Goal: Transaction & Acquisition: Purchase product/service

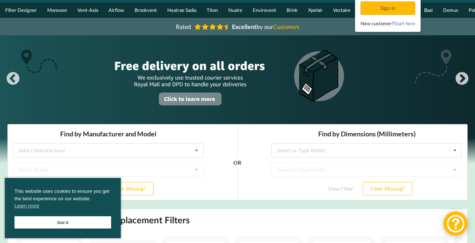
scroll to position [42, 0]
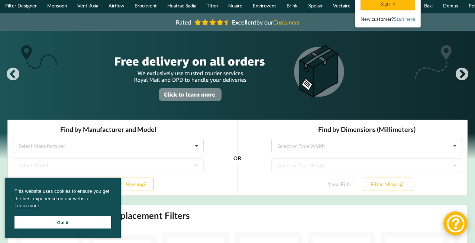
click at [71, 227] on link "Got it" at bounding box center [62, 222] width 97 height 12
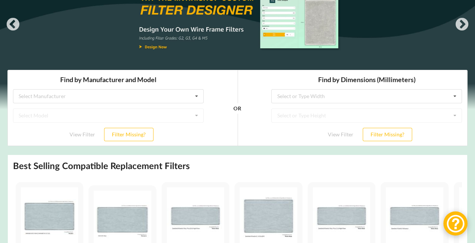
scroll to position [254, 0]
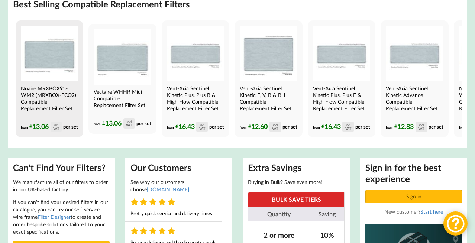
click at [61, 101] on h4 "Nuaire MRXBOX95-WM2 (MRXBOX-ECO2) Compatible Replacement Filter Set" at bounding box center [49, 98] width 56 height 27
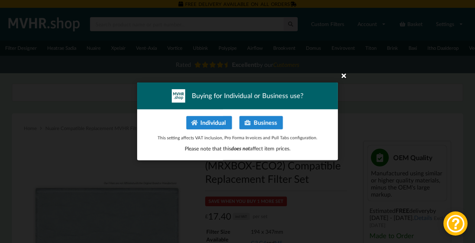
click at [342, 79] on icon at bounding box center [344, 76] width 12 height 12
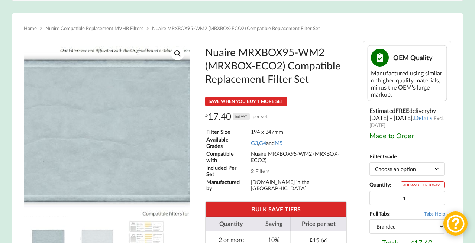
scroll to position [122, 0]
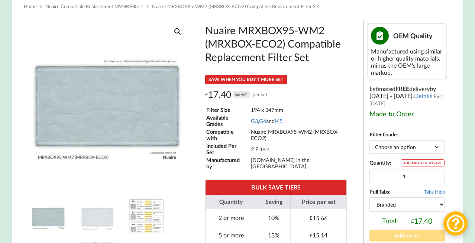
click at [146, 219] on img at bounding box center [146, 216] width 37 height 37
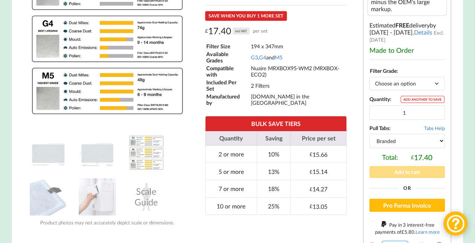
scroll to position [193, 0]
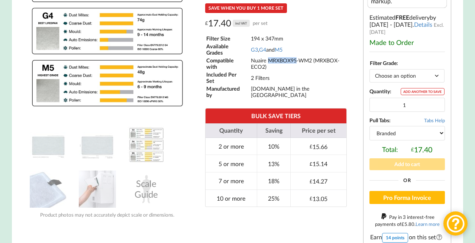
drag, startPoint x: 298, startPoint y: 66, endPoint x: 270, endPoint y: 66, distance: 28.2
click at [270, 66] on td "Nuaire MRXBOX95-WM2 (MRXBOX-ECO2)" at bounding box center [299, 63] width 96 height 13
copy td "MRXBOX95"
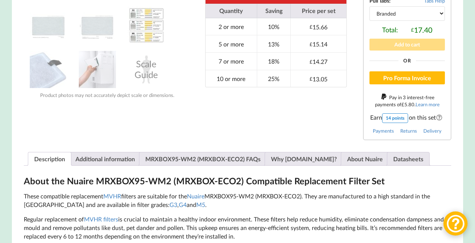
scroll to position [338, 0]
